Goal: Information Seeking & Learning: Learn about a topic

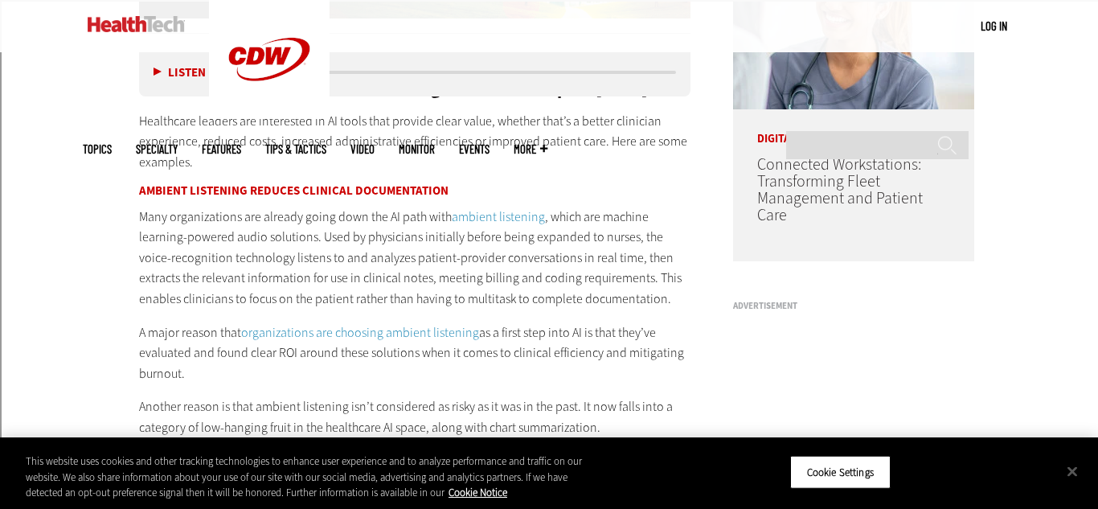
scroll to position [1371, 0]
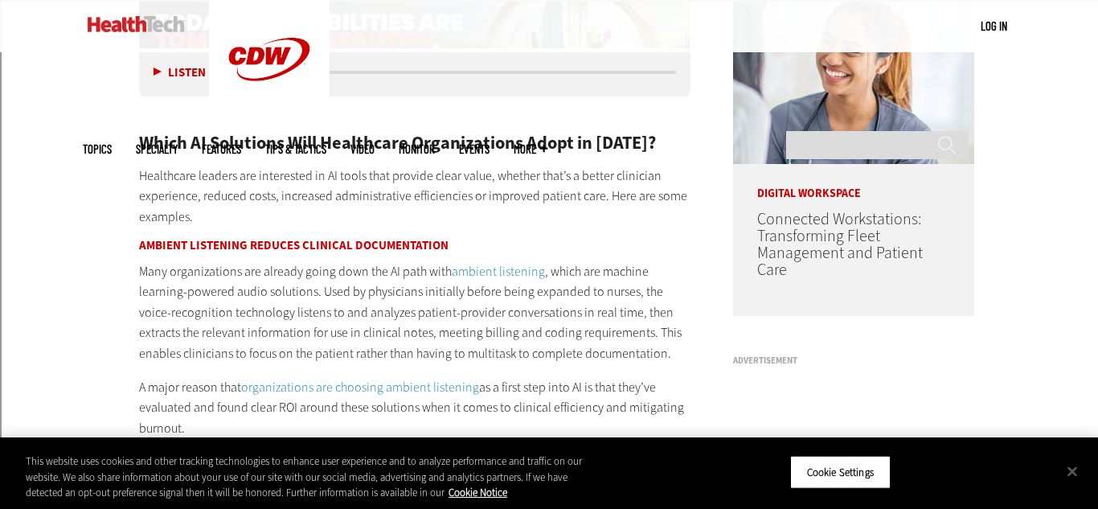
scroll to position [1331, 0]
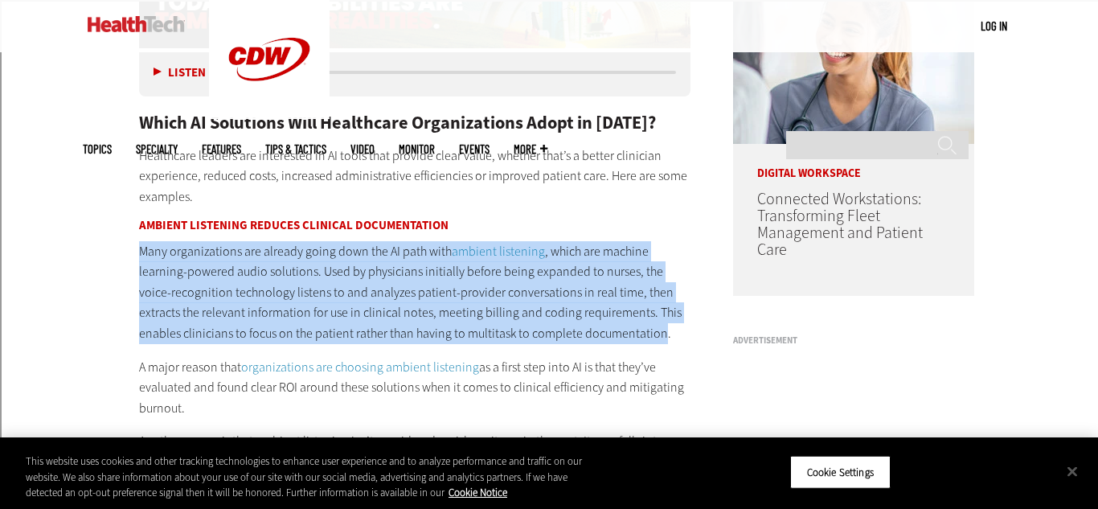
drag, startPoint x: 139, startPoint y: 253, endPoint x: 617, endPoint y: 329, distance: 484.1
click at [617, 329] on p "Many organizations are already going down the AI path with ambient listening , …" at bounding box center [414, 292] width 551 height 103
copy p "Many organizations are already going down the AI path with ambient listening , …"
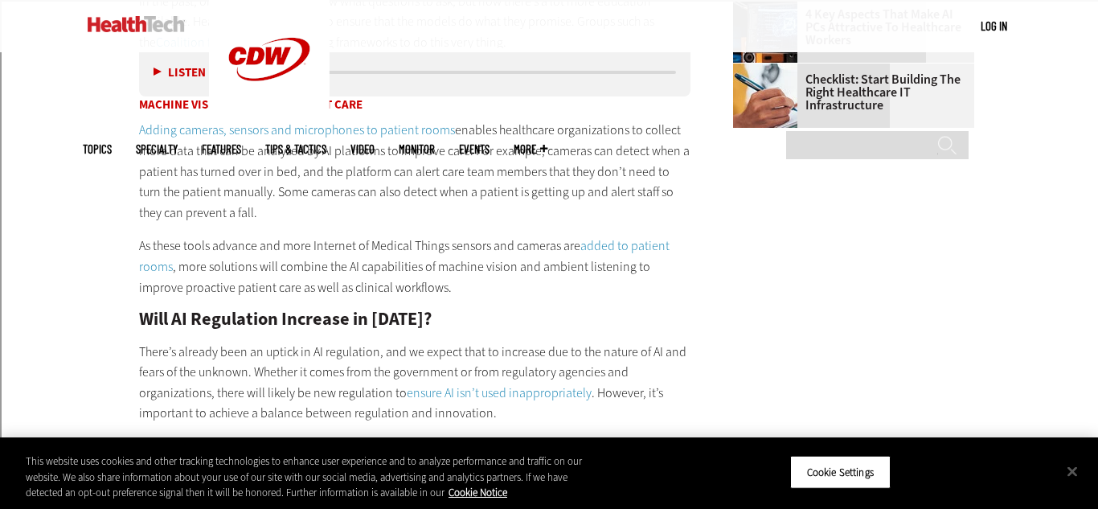
scroll to position [2090, 0]
drag, startPoint x: 133, startPoint y: 131, endPoint x: 658, endPoint y: 206, distance: 530.1
click at [658, 206] on article "[DATE] Twitter Facebook LinkedIn Reddit Flipboard Email Artificial Intelligence…" at bounding box center [399, 262] width 584 height 3528
copy p "Adding cameras, sensors and microphones to patient rooms enables healthcare org…"
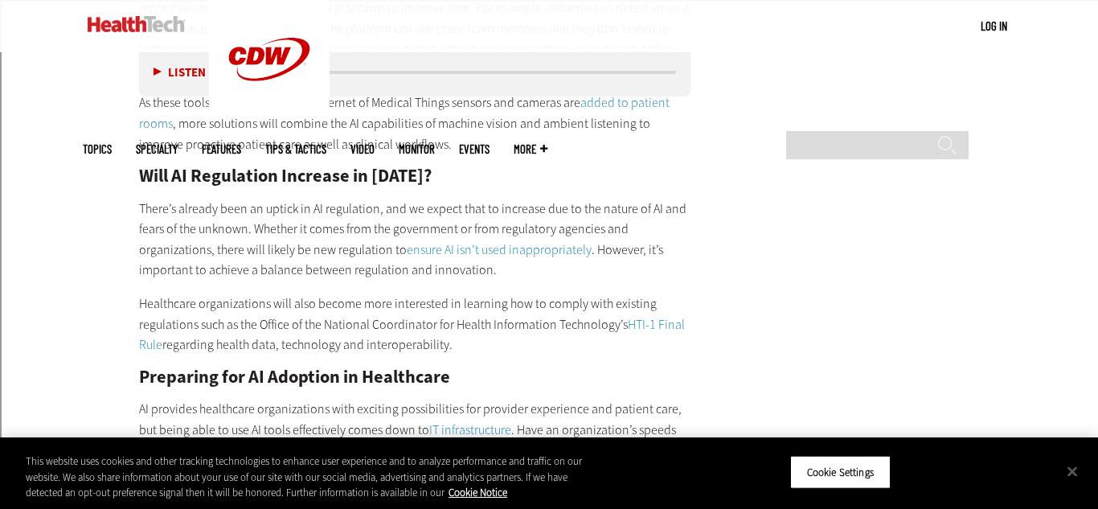
scroll to position [2229, 0]
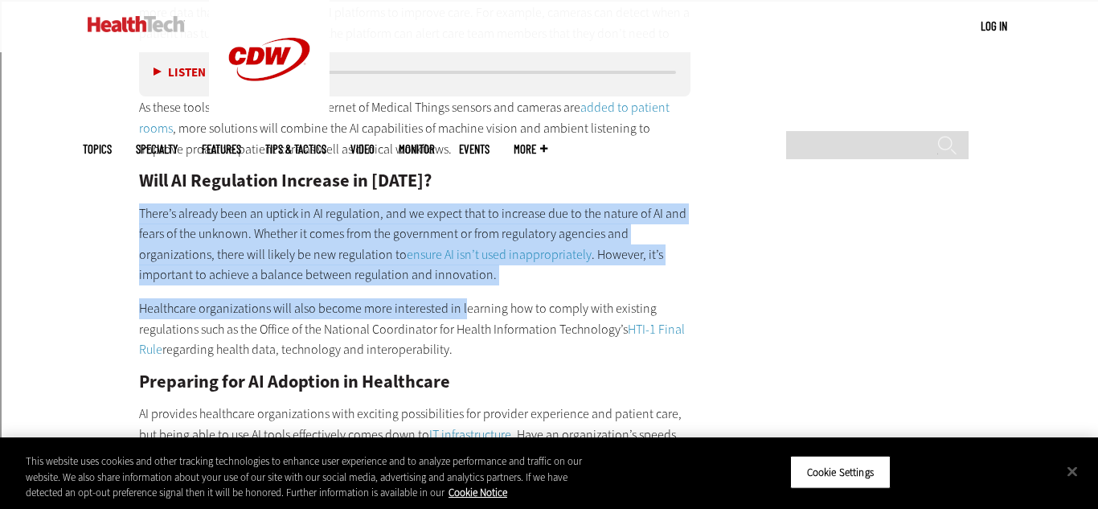
drag, startPoint x: 138, startPoint y: 210, endPoint x: 460, endPoint y: 296, distance: 332.8
click at [460, 296] on div "Which AI Solutions Will Healthcare Organizations Adopt in [DATE]? Healthcare le…" at bounding box center [414, 221] width 551 height 2076
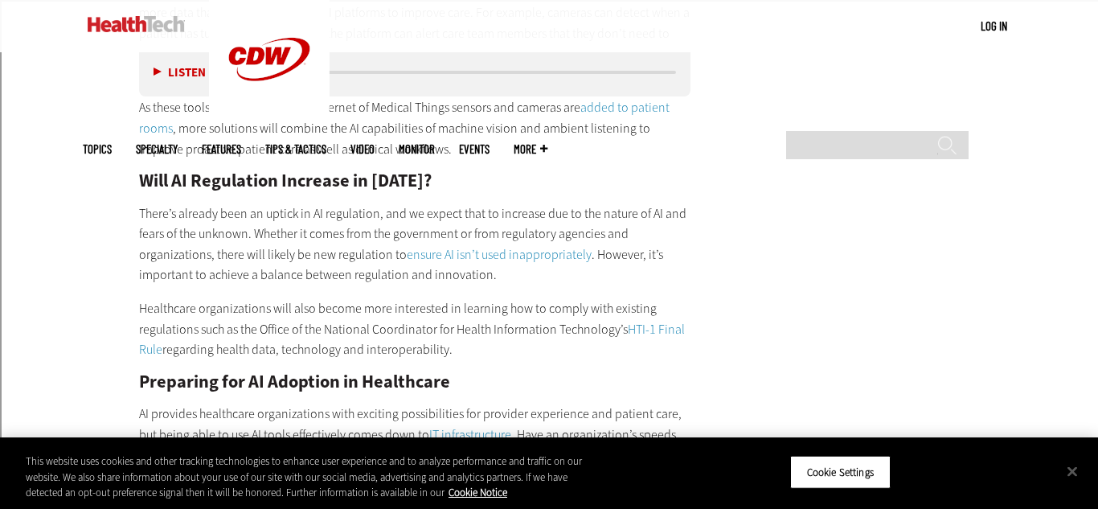
drag, startPoint x: 139, startPoint y: 305, endPoint x: 446, endPoint y: 350, distance: 310.3
click at [446, 350] on p "Healthcare organizations will also become more interested in learning how to co…" at bounding box center [414, 329] width 551 height 62
